Goal: Task Accomplishment & Management: Manage account settings

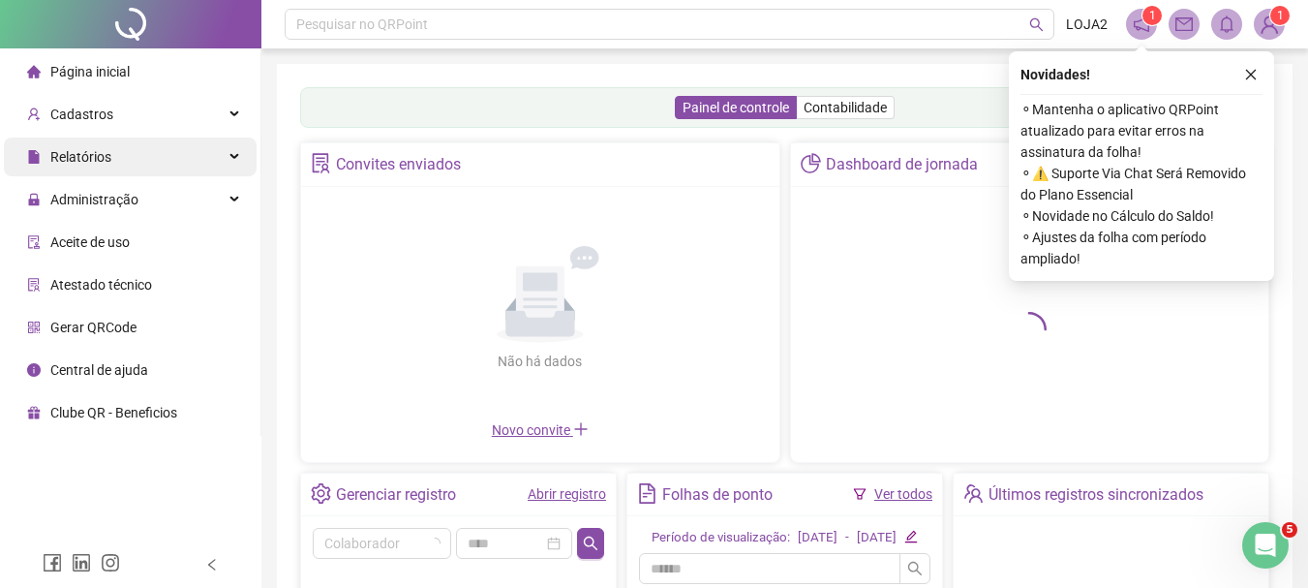
click at [232, 150] on div "Relatórios" at bounding box center [130, 157] width 253 height 39
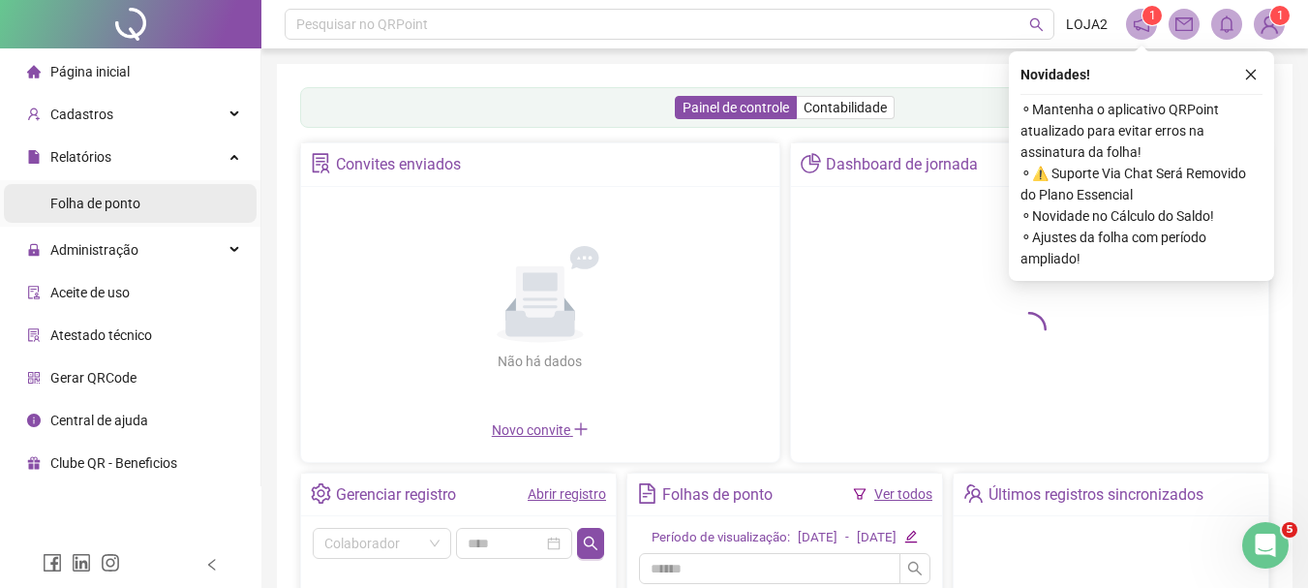
click at [112, 199] on span "Folha de ponto" at bounding box center [95, 203] width 90 height 15
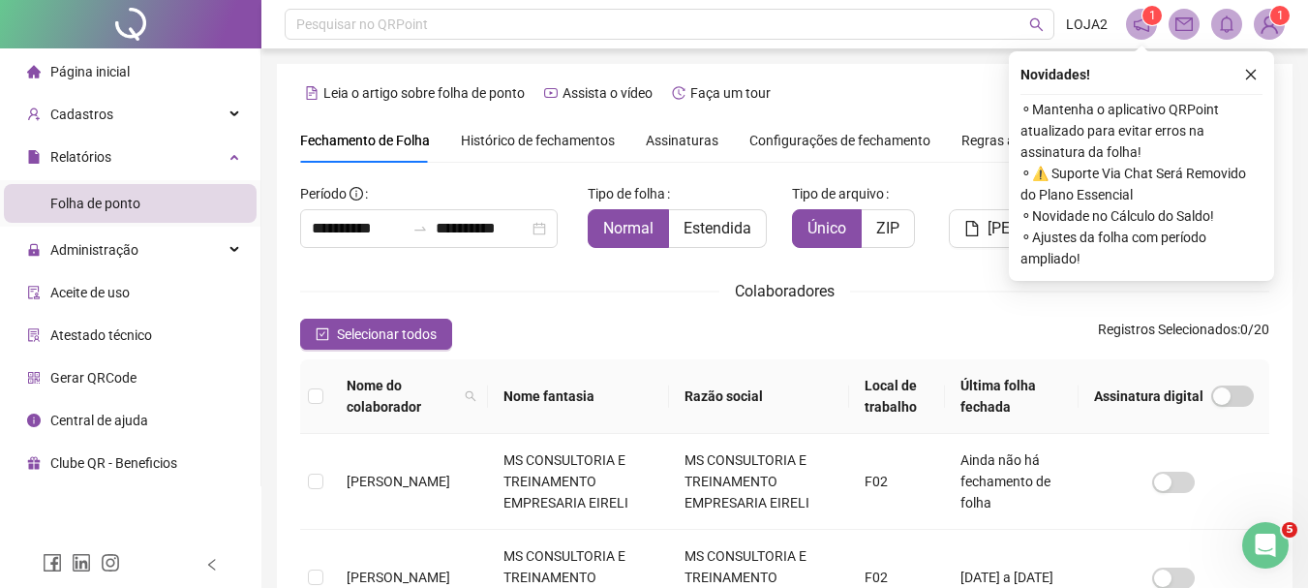
scroll to position [103, 0]
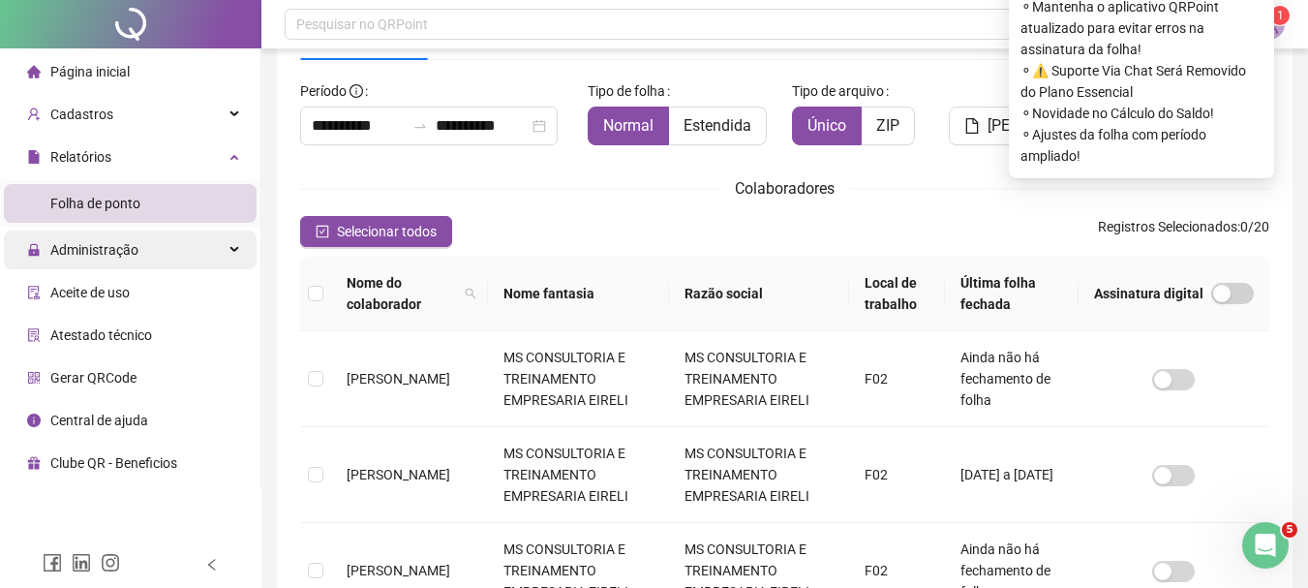
click at [177, 247] on div "Administração" at bounding box center [130, 250] width 253 height 39
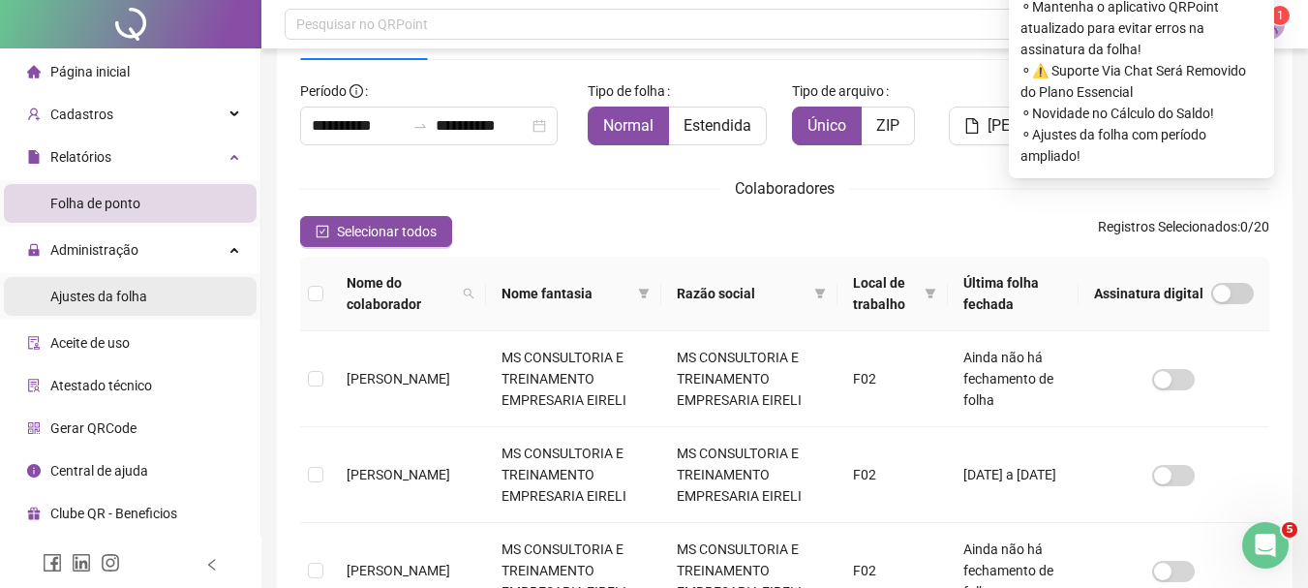
click at [127, 293] on span "Ajustes da folha" at bounding box center [98, 296] width 97 height 15
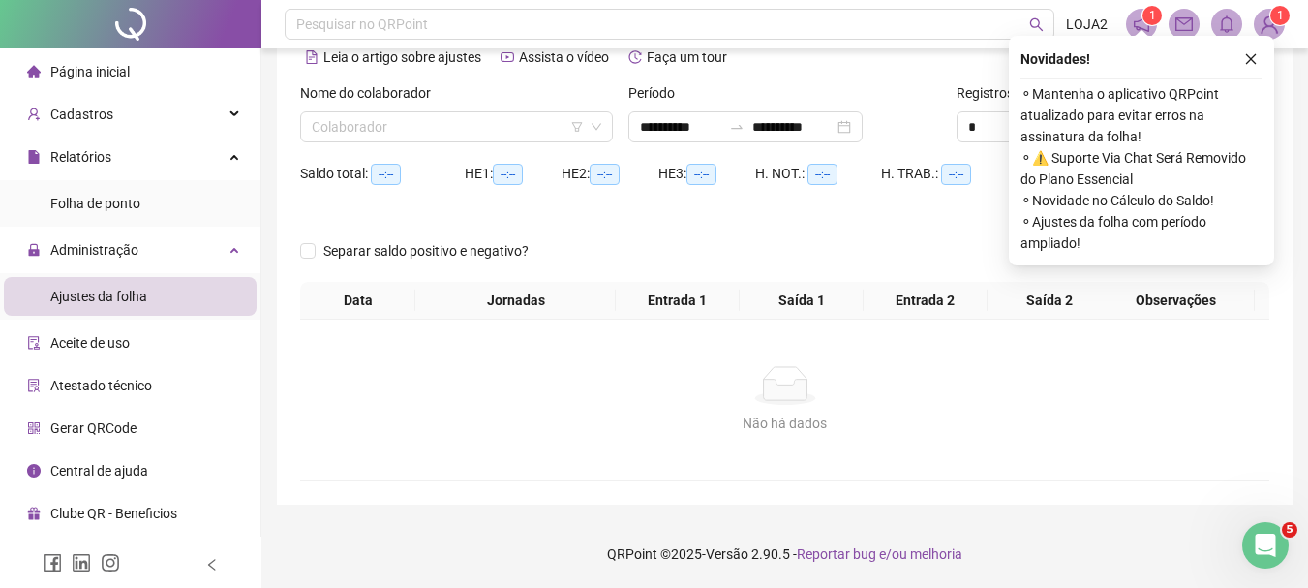
scroll to position [80, 0]
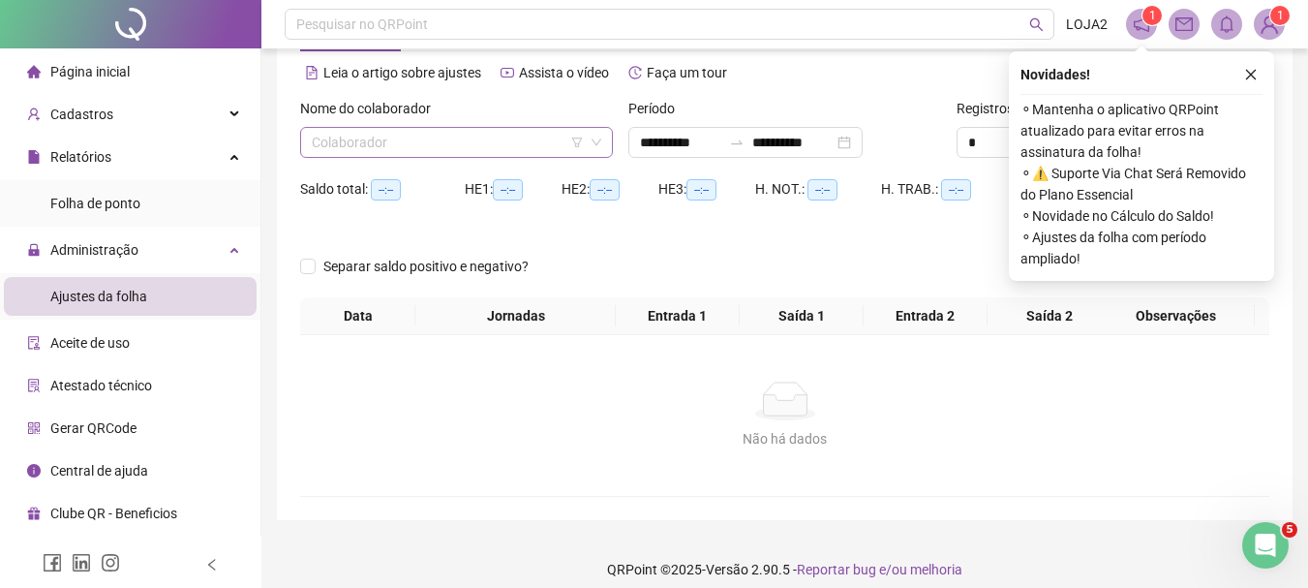
click at [383, 147] on input "search" at bounding box center [448, 142] width 272 height 29
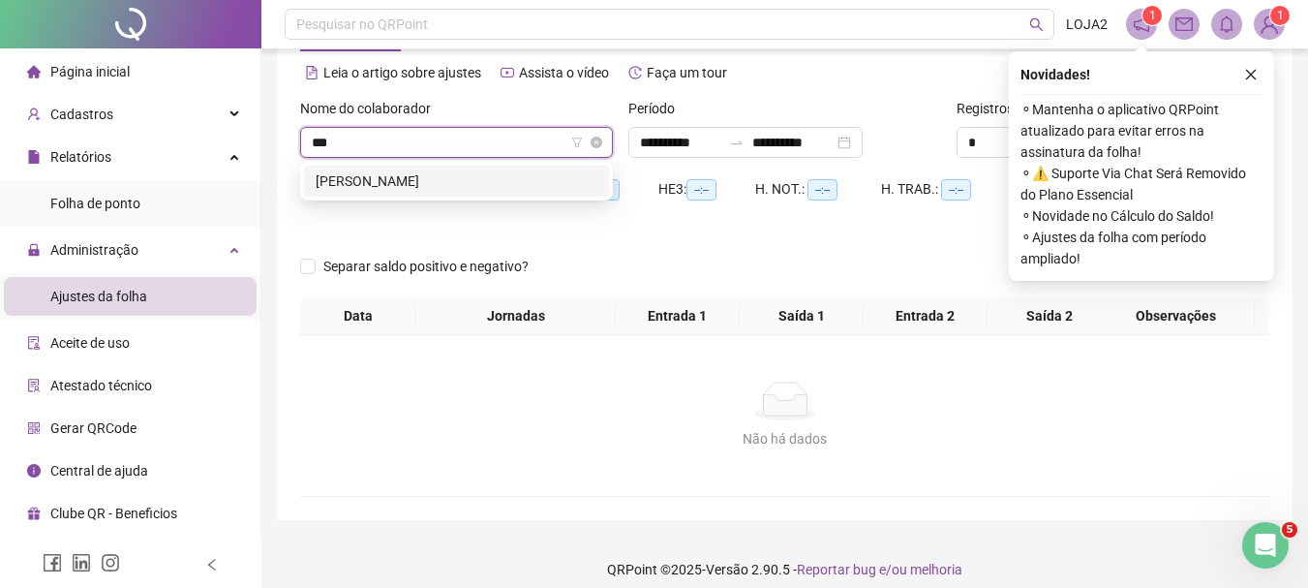
type input "****"
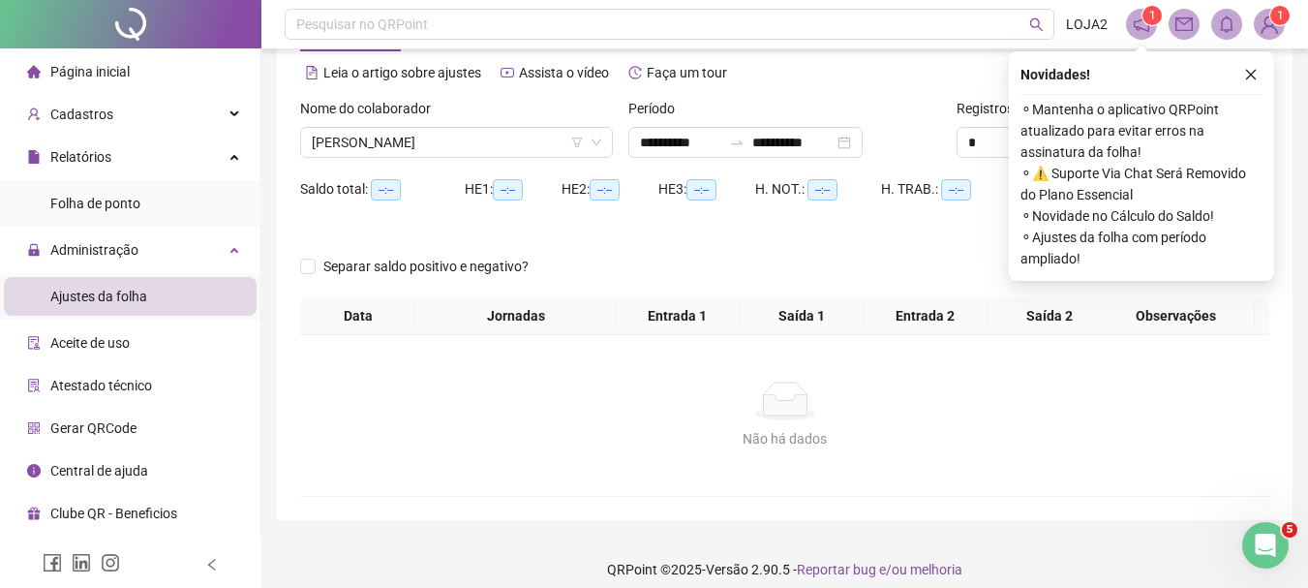
click at [1263, 73] on div "Novidades ! ⚬ Mantenha o aplicativo QRPoint atualizado para evitar erros na ass…" at bounding box center [1141, 166] width 265 height 230
click at [1252, 78] on icon "close" at bounding box center [1252, 75] width 14 height 14
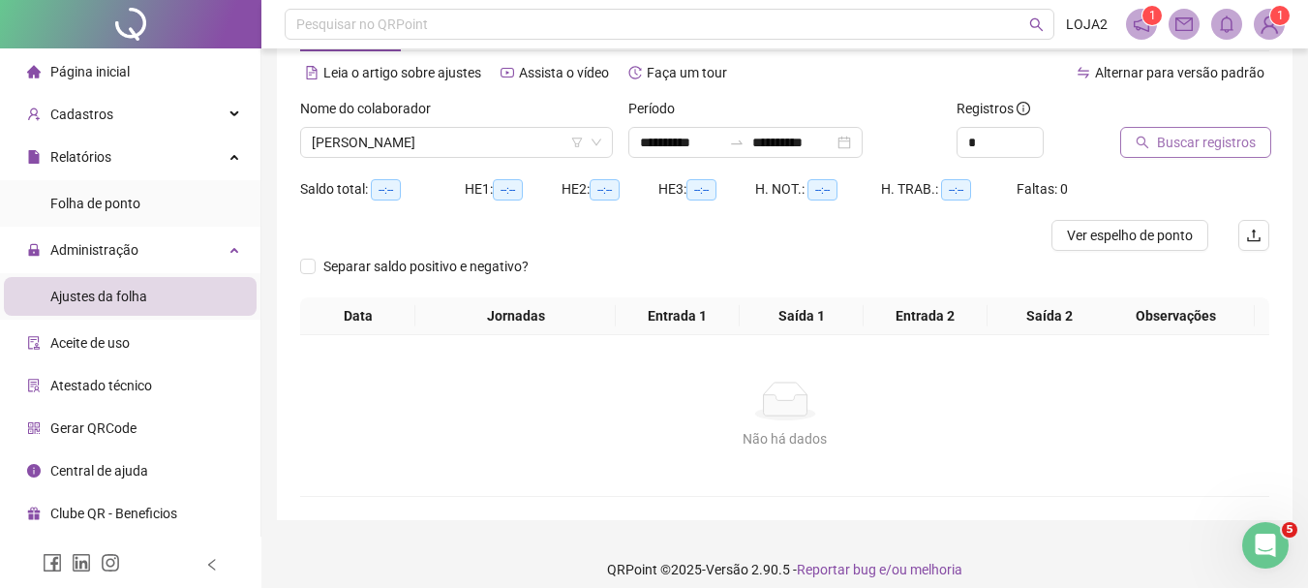
click at [1210, 149] on span "Buscar registros" at bounding box center [1206, 142] width 99 height 21
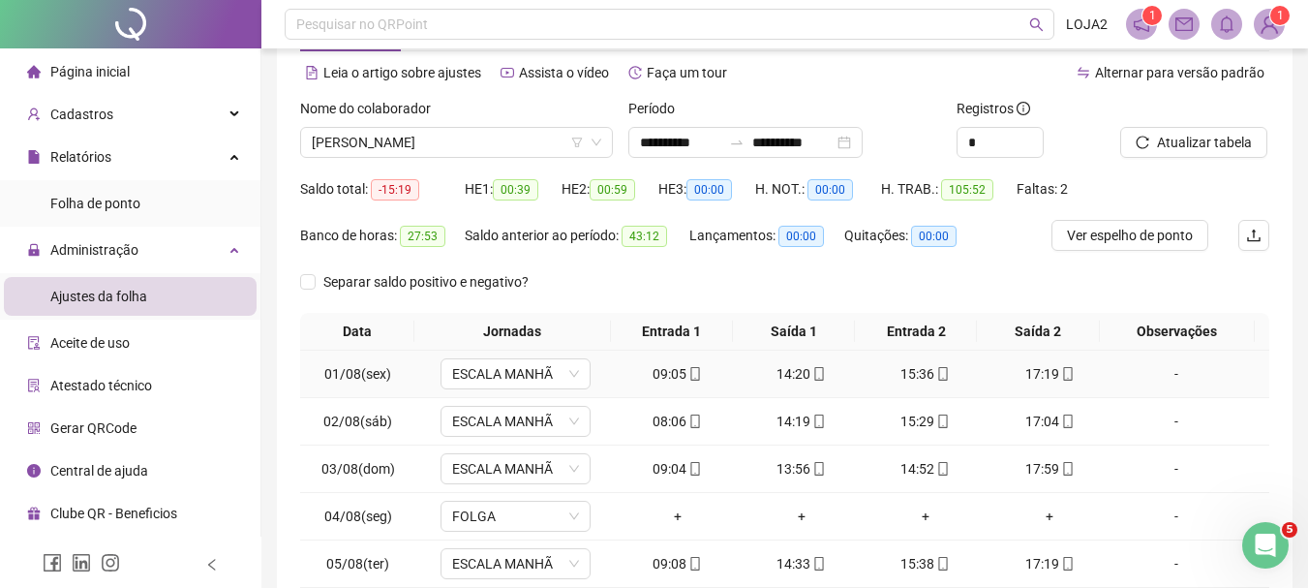
scroll to position [336, 0]
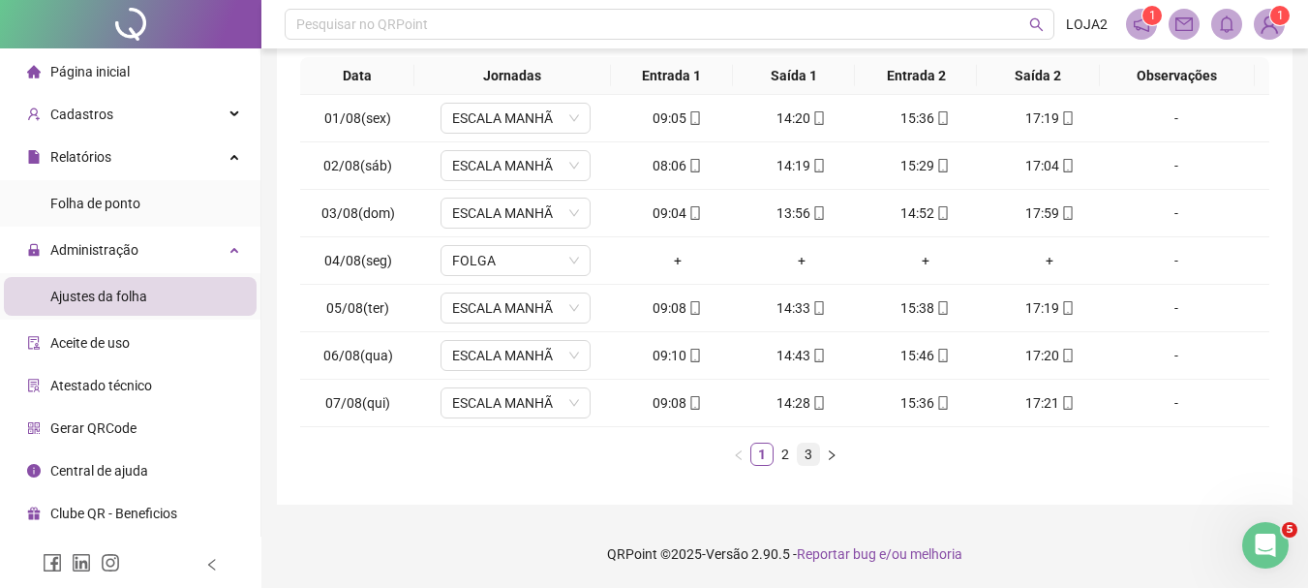
click at [807, 455] on link "3" at bounding box center [808, 454] width 21 height 21
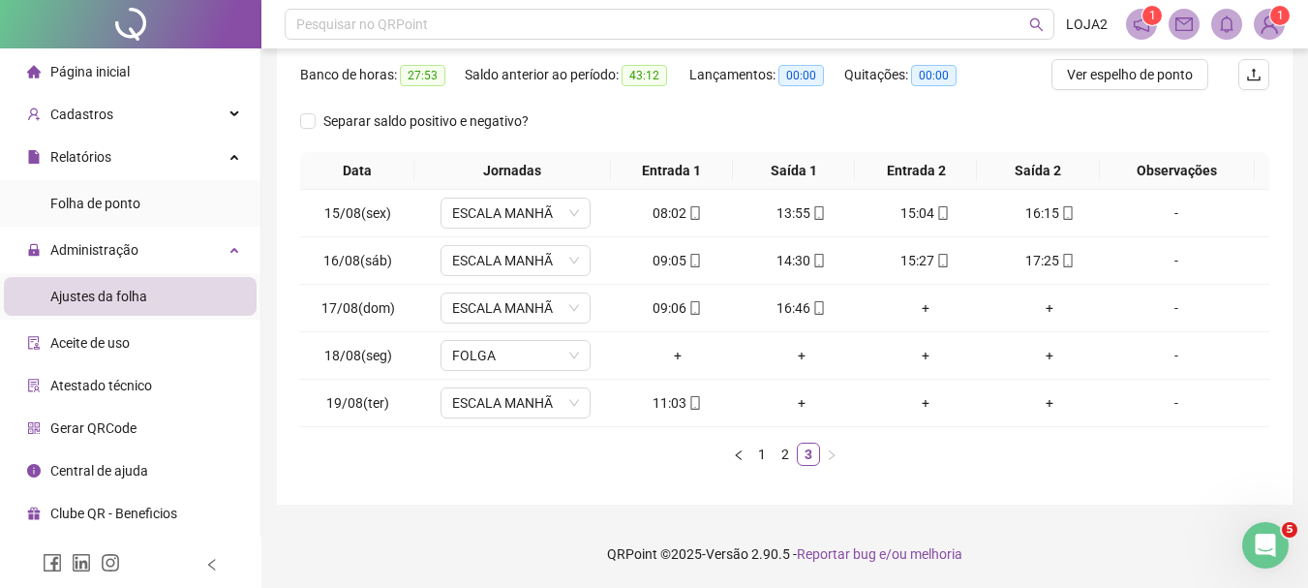
click at [1064, 442] on div "Data Jornadas Entrada 1 Saída 1 Entrada 2 Saída 2 Observações 15/08(sex) ESCALA…" at bounding box center [784, 309] width 969 height 314
